Goal: Information Seeking & Learning: Learn about a topic

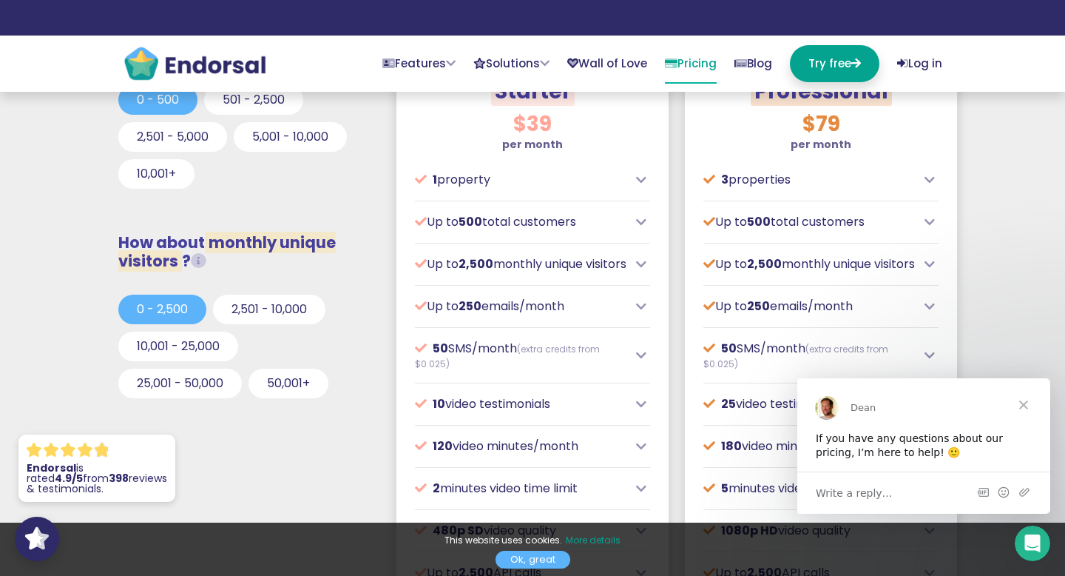
click at [1018, 402] on span "Close" at bounding box center [1023, 403] width 53 height 53
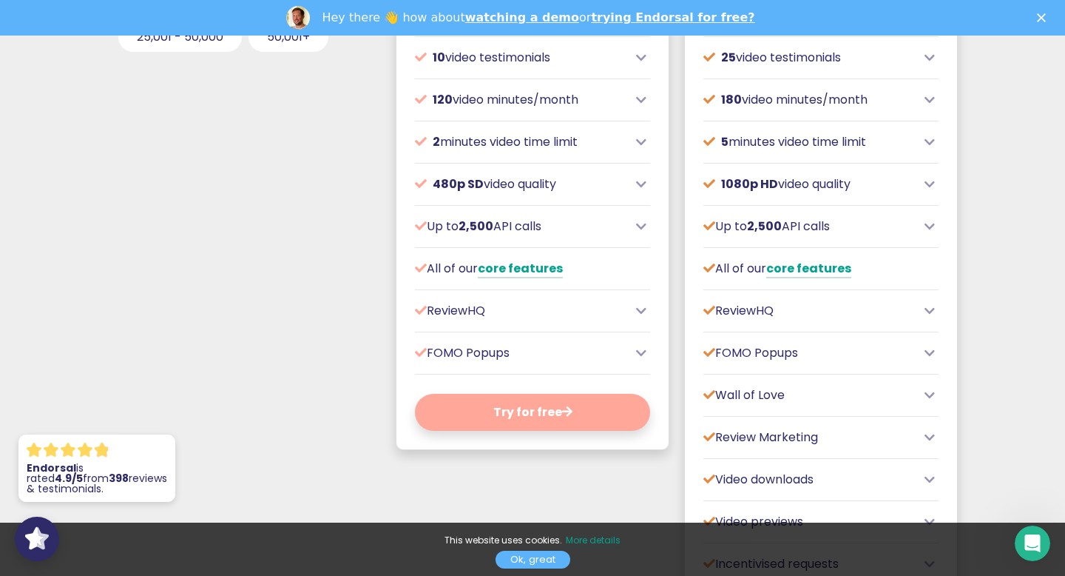
scroll to position [875, 0]
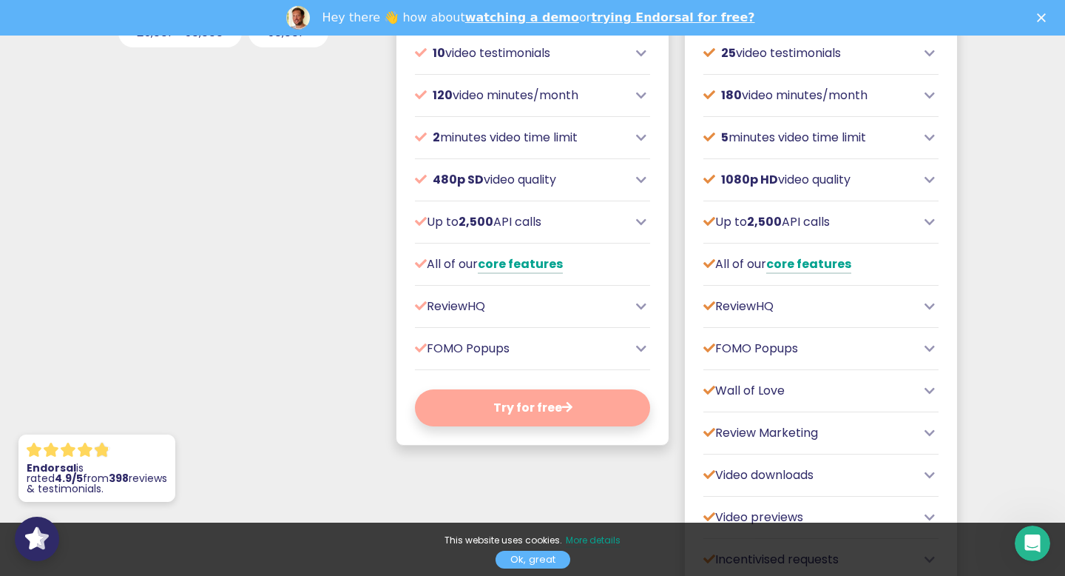
click at [638, 354] on icon at bounding box center [641, 349] width 10 height 12
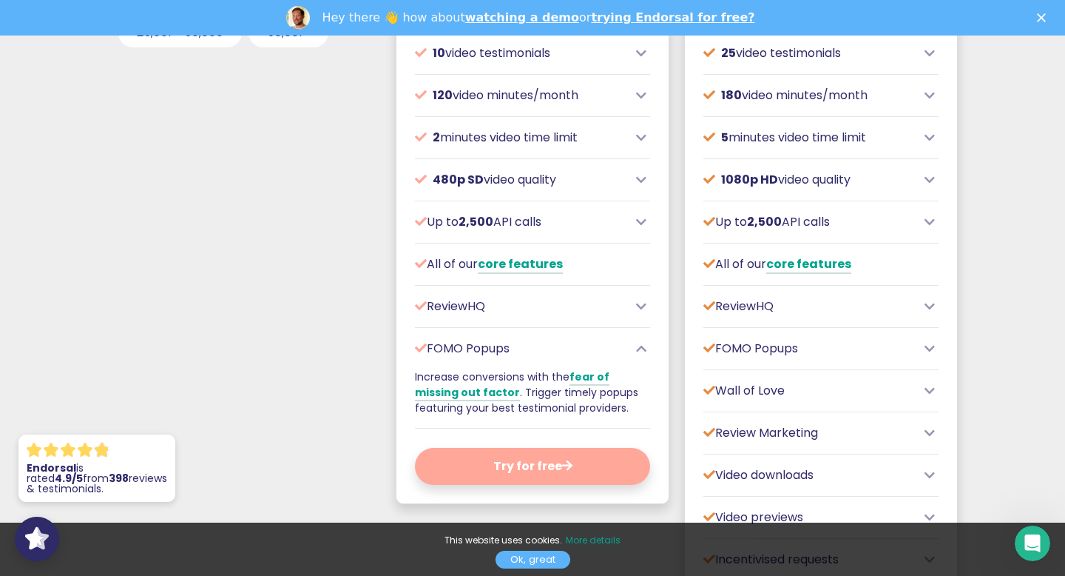
click at [639, 354] on icon at bounding box center [641, 349] width 10 height 12
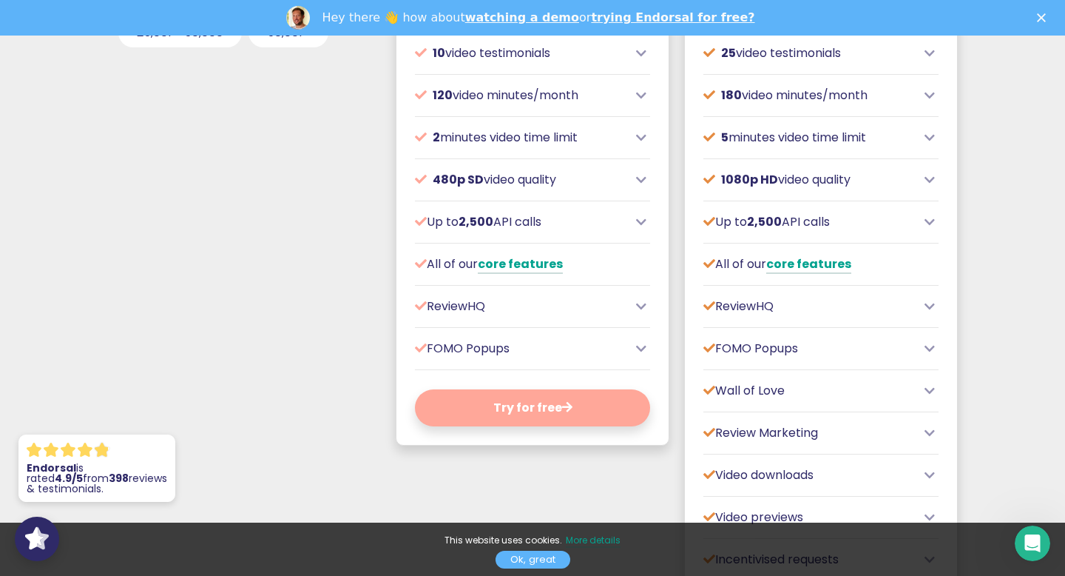
click at [639, 315] on div "ReviewHQ" at bounding box center [532, 306] width 235 height 18
click at [636, 314] on div "$39 per month Designed for local or small businesses, often with physical locat…" at bounding box center [533, 99] width 272 height 691
click at [634, 315] on div "ReviewHQ" at bounding box center [532, 306] width 235 height 18
click at [641, 312] on icon at bounding box center [641, 306] width 10 height 12
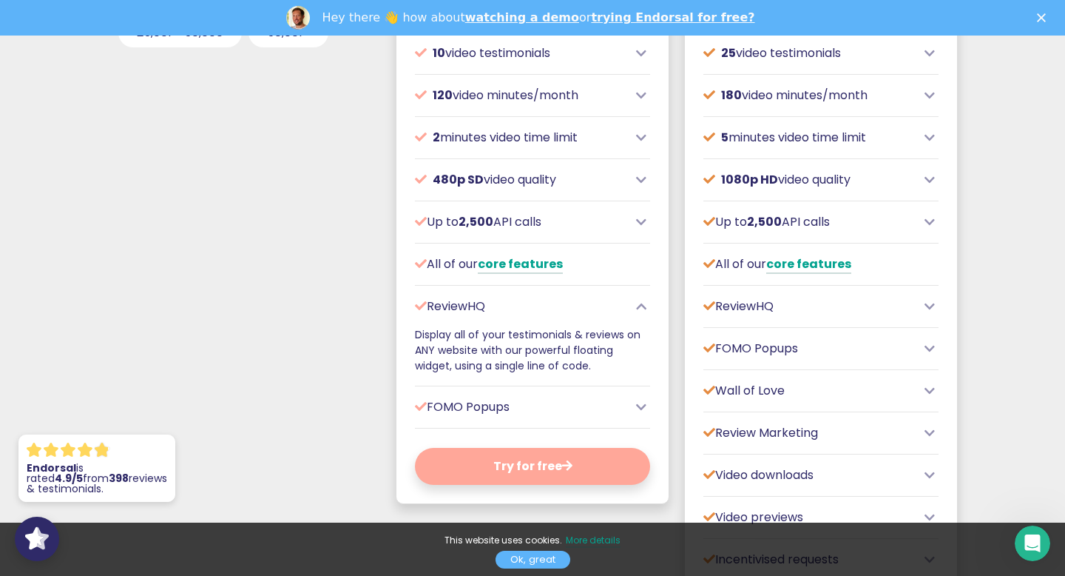
click at [641, 312] on icon at bounding box center [641, 306] width 10 height 12
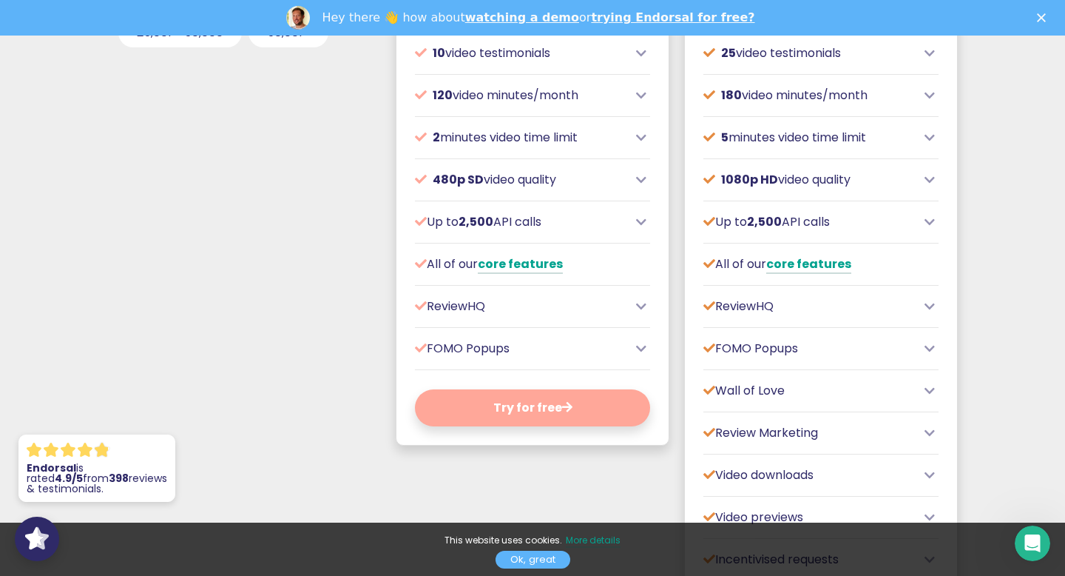
click at [641, 312] on icon at bounding box center [641, 306] width 10 height 12
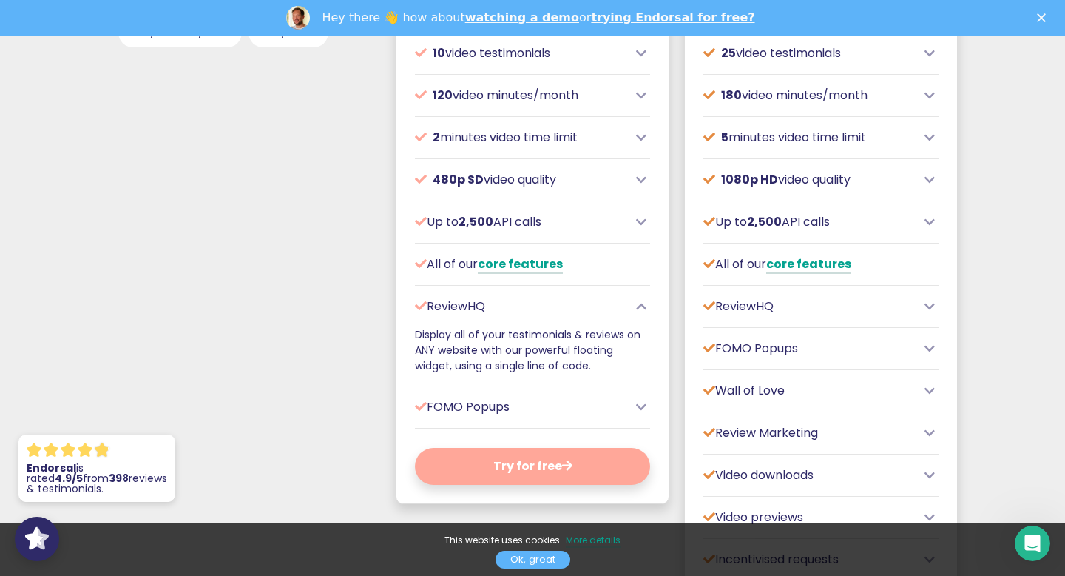
click at [641, 312] on icon at bounding box center [641, 306] width 10 height 12
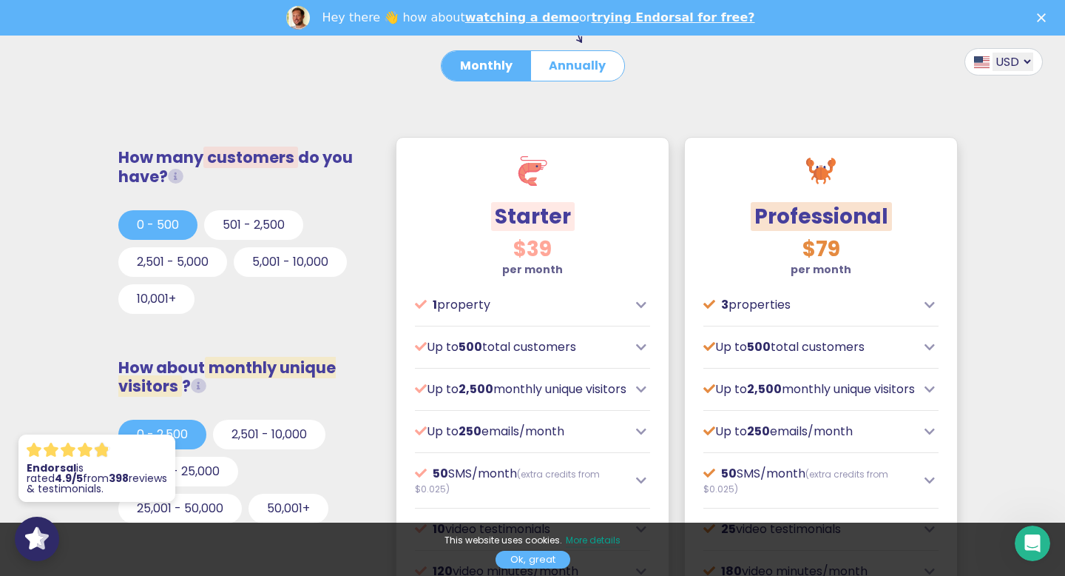
scroll to position [388, 0]
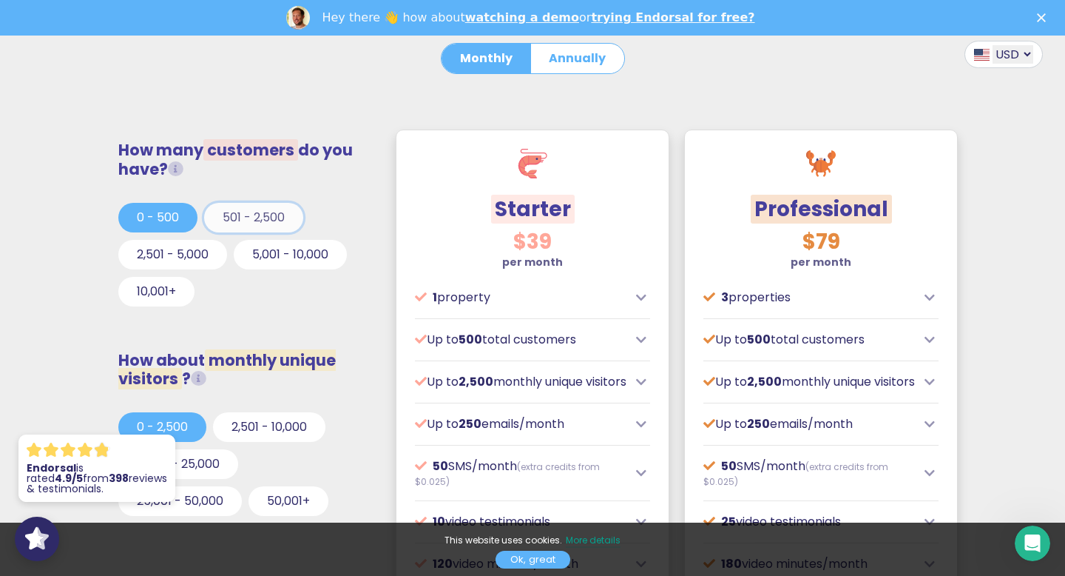
click at [230, 218] on button "501 - 2,500" at bounding box center [253, 218] width 99 height 30
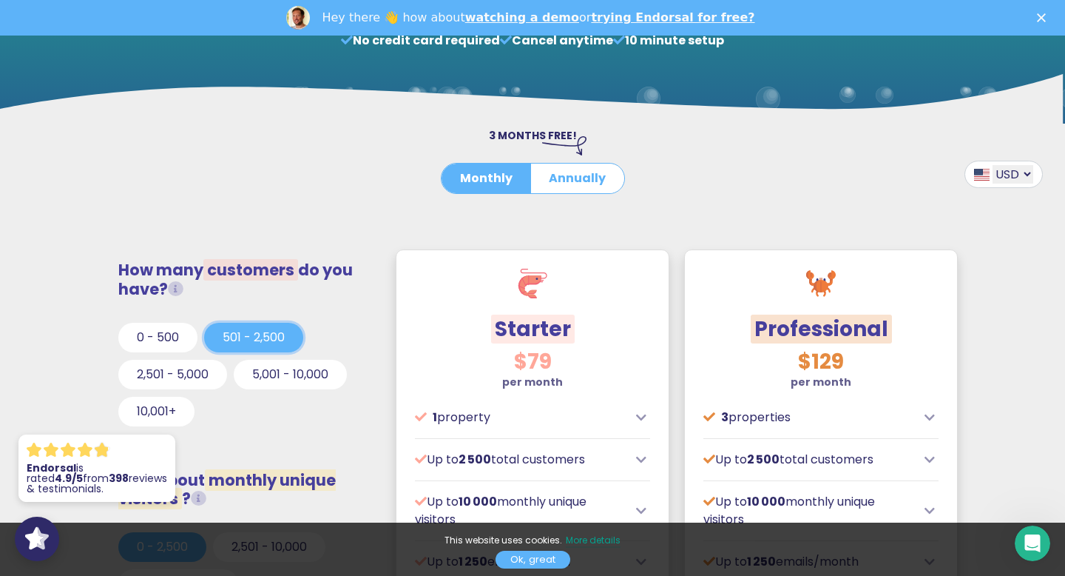
scroll to position [0, 0]
